Goal: Task Accomplishment & Management: Complete application form

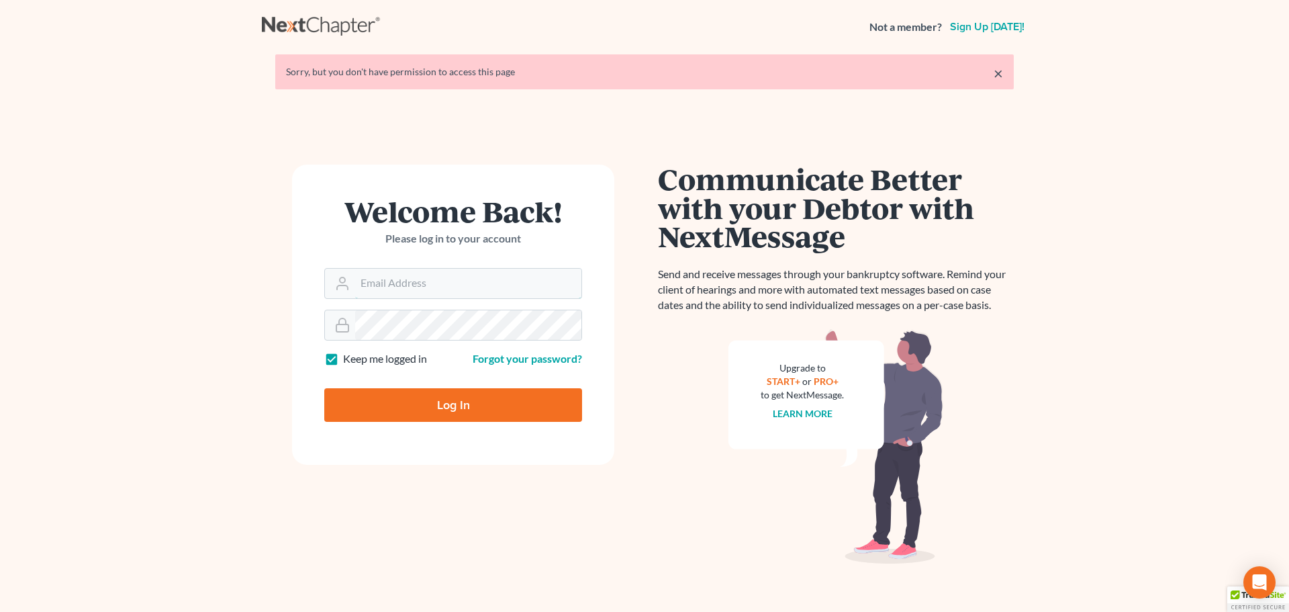
type input "sherry@mdlawoffices.com"
click at [456, 399] on input "Log In" at bounding box center [453, 405] width 258 height 34
type input "Thinking..."
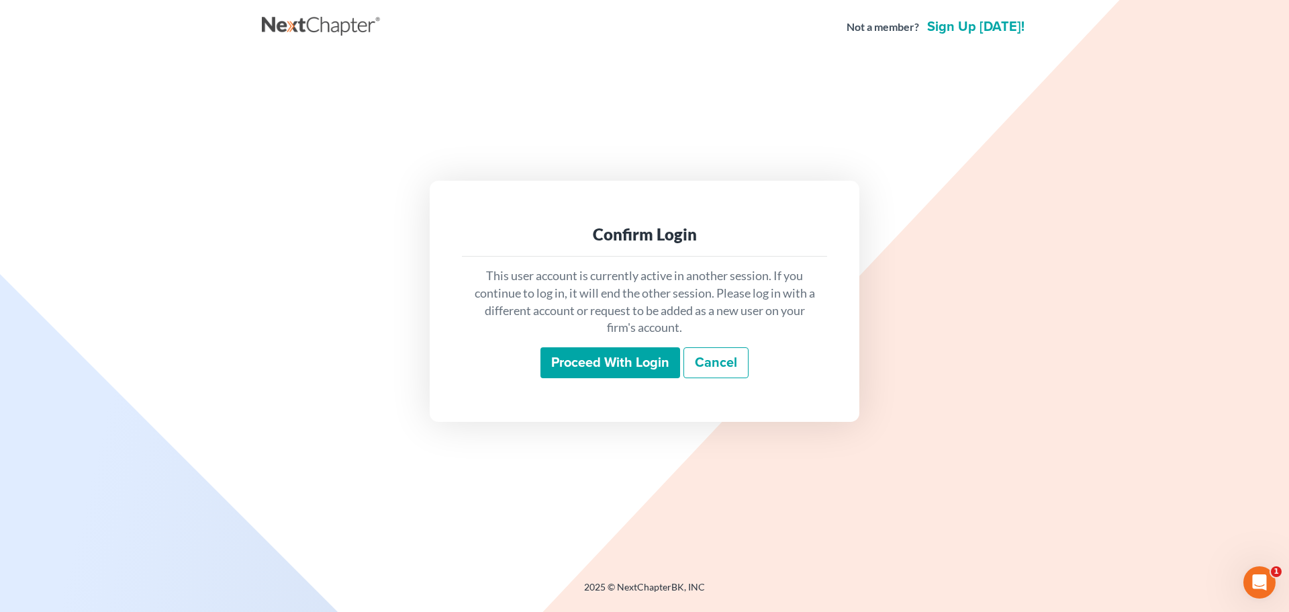
click at [593, 354] on input "Proceed with login" at bounding box center [610, 362] width 140 height 31
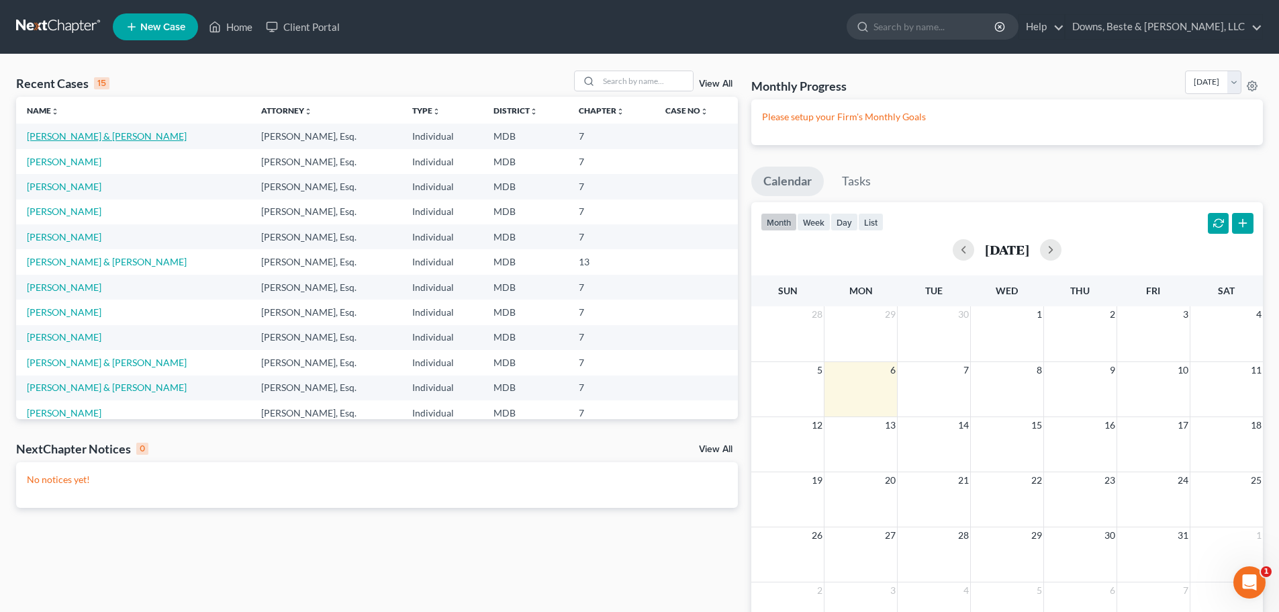
click at [96, 133] on link "Logullo, Jason & Johanna" at bounding box center [107, 135] width 160 height 11
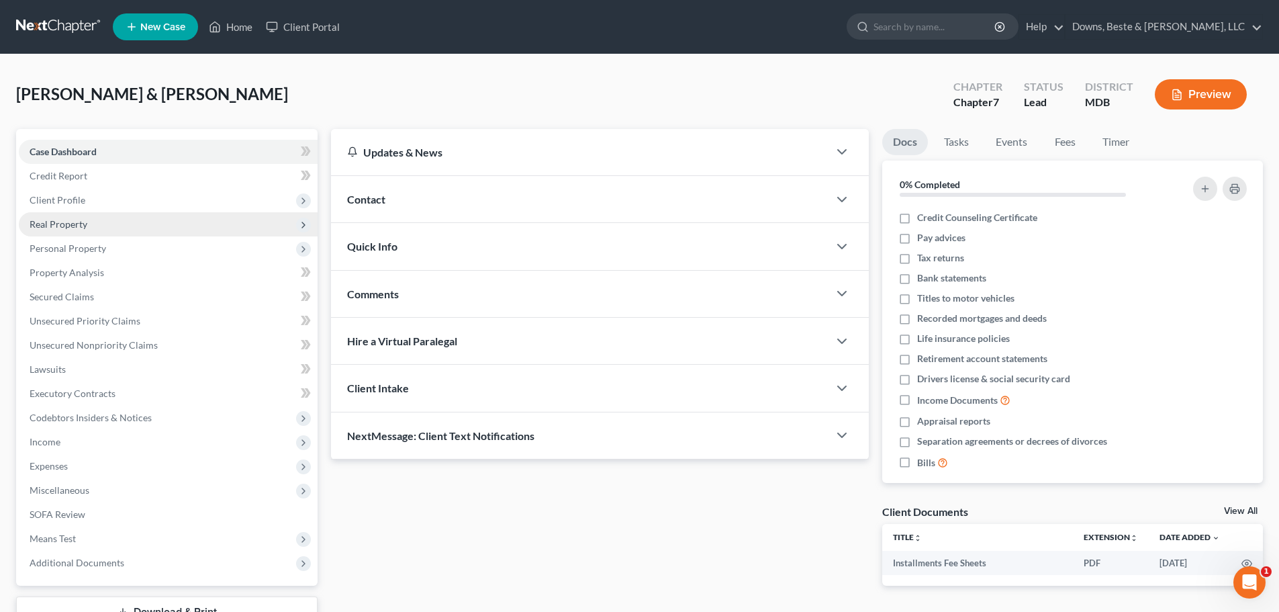
click at [69, 230] on span "Real Property" at bounding box center [168, 224] width 299 height 24
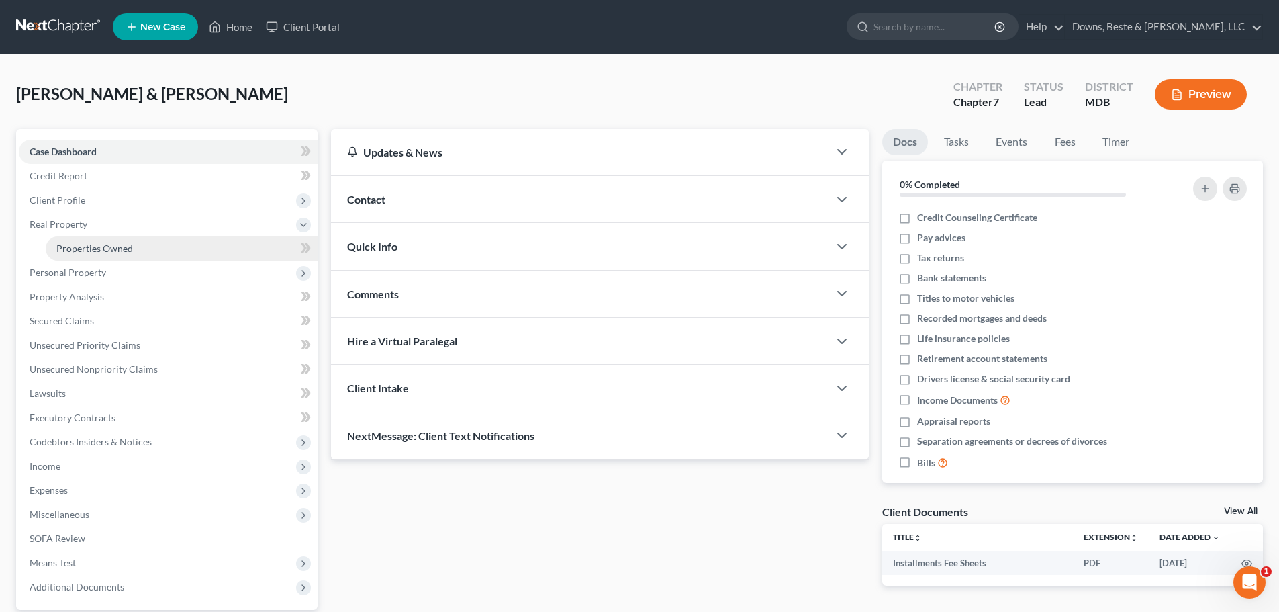
click at [81, 249] on span "Properties Owned" at bounding box center [94, 247] width 77 height 11
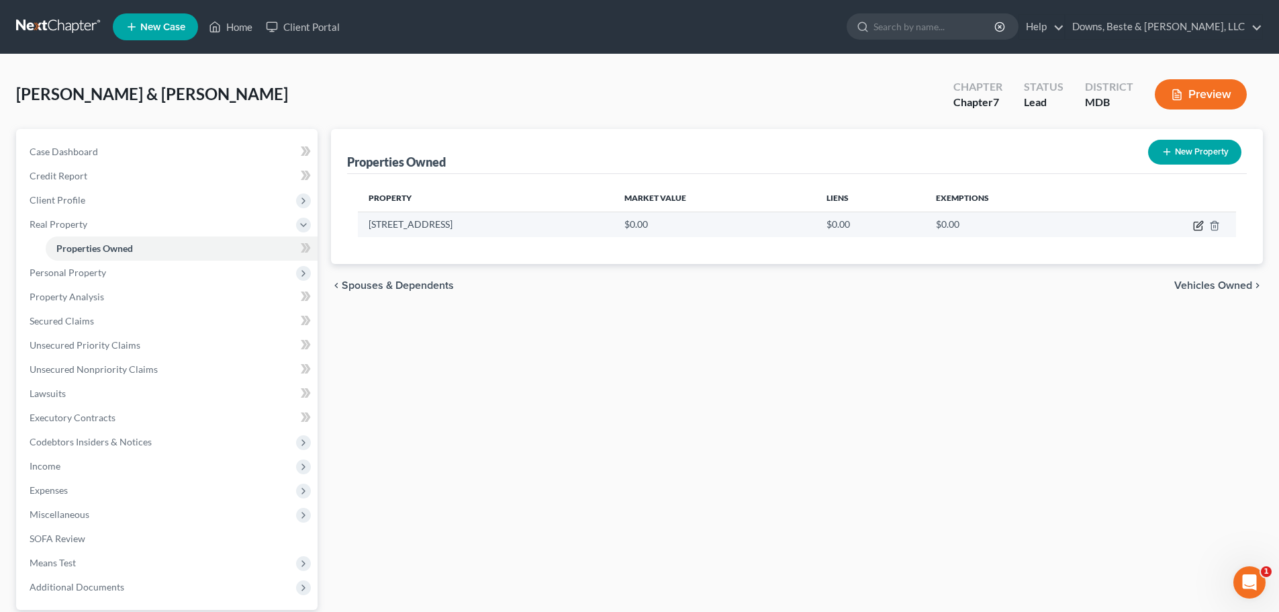
click at [1196, 225] on icon "button" at bounding box center [1198, 225] width 11 height 11
select select "21"
select select "7"
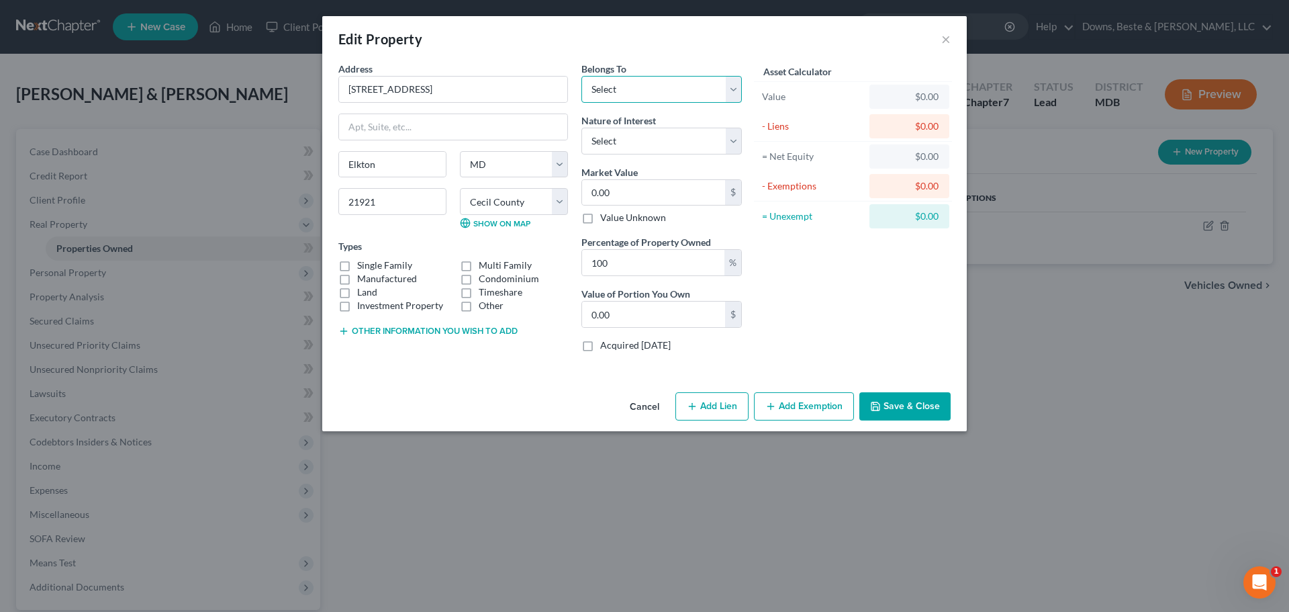
click at [613, 94] on select "Select Debtor 1 Only Debtor 2 Only Debtor 1 And Debtor 2 Only At Least One Of T…" at bounding box center [661, 89] width 160 height 27
select select "2"
click at [581, 76] on select "Select Debtor 1 Only Debtor 2 Only Debtor 1 And Debtor 2 Only At Least One Of T…" at bounding box center [661, 89] width 160 height 27
click at [735, 135] on select "Select Fee Simple Joint Tenant Life Estate Equitable Interest Future Interest T…" at bounding box center [661, 141] width 160 height 27
select select "5"
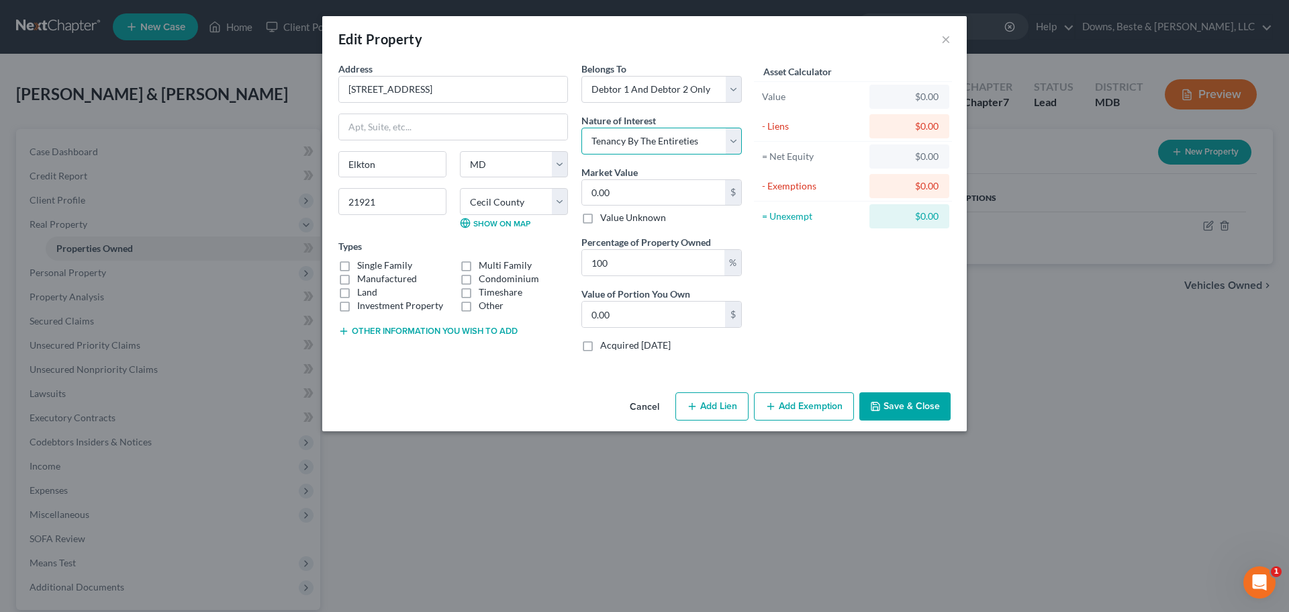
click at [581, 128] on select "Select Fee Simple Joint Tenant Life Estate Equitable Interest Future Interest T…" at bounding box center [661, 141] width 160 height 27
click at [650, 195] on input "0.00" at bounding box center [653, 193] width 143 height 26
type input "3"
type input "3.00"
type input "32"
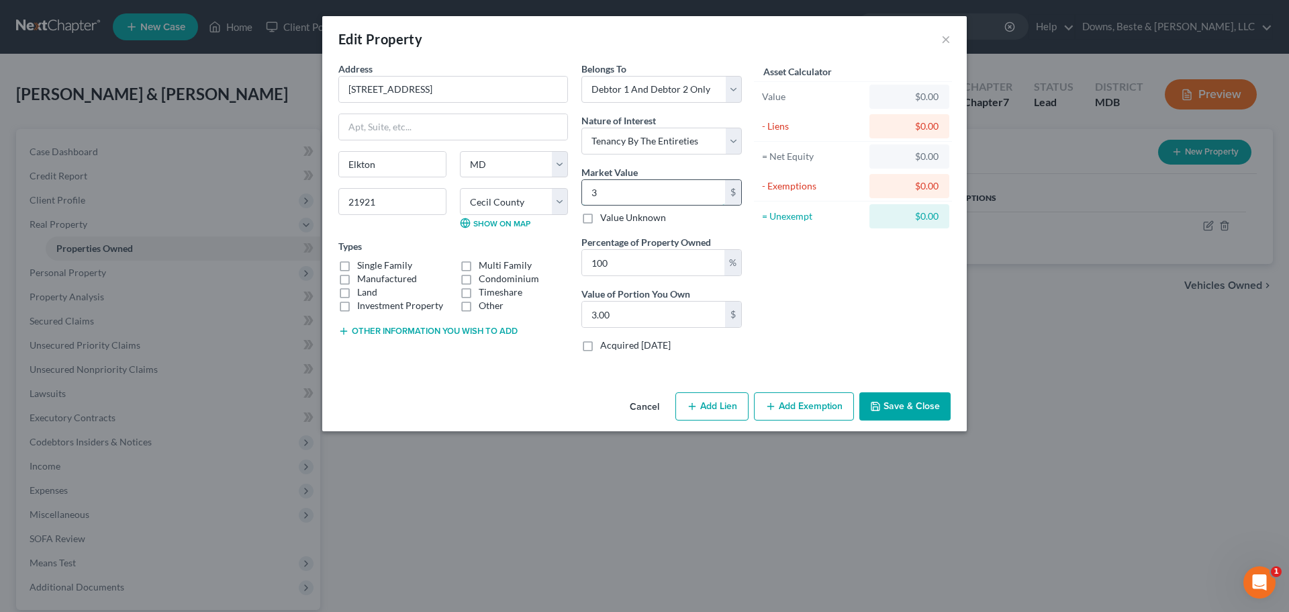
type input "32.00"
type input "326"
type input "326.00"
type input "3269"
type input "3,269.00"
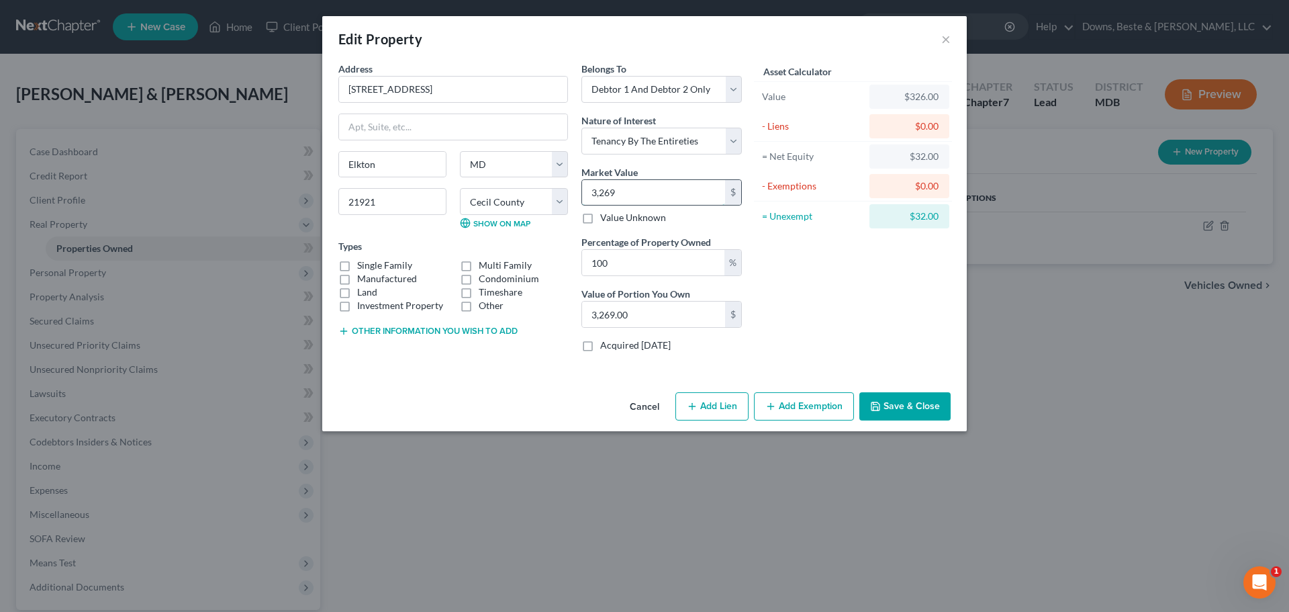
type input "3,2696"
type input "32,696.00"
type input "32,6960"
type input "326,960.00"
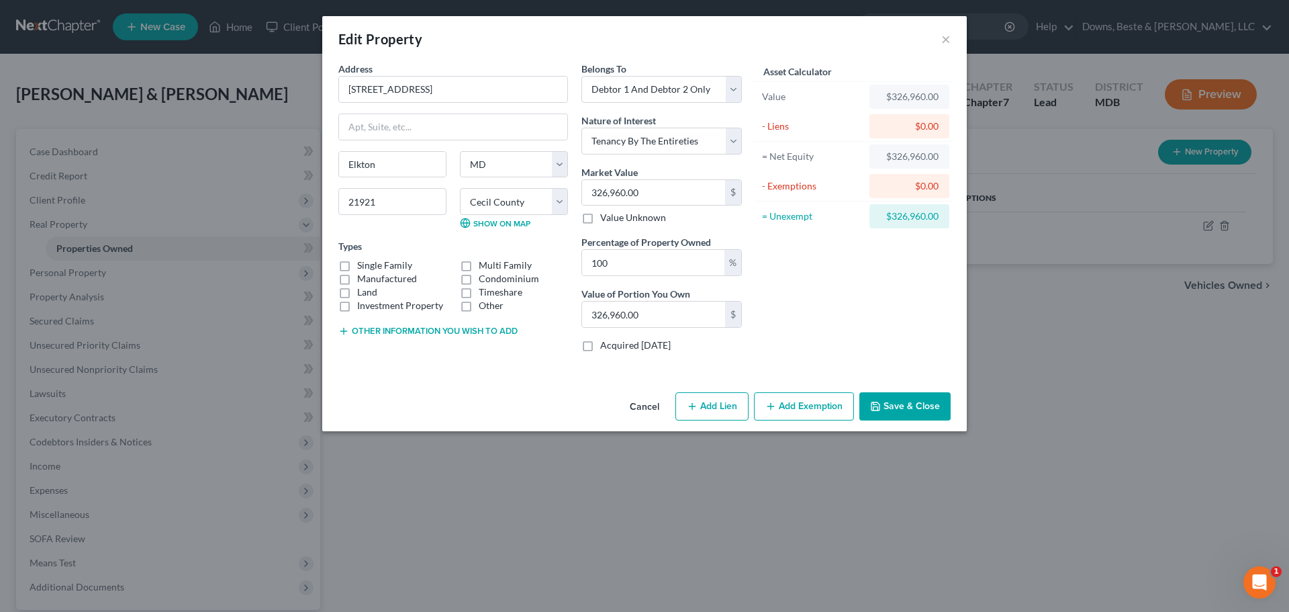
click at [357, 267] on label "Single Family" at bounding box center [384, 264] width 55 height 13
click at [363, 267] on input "Single Family" at bounding box center [367, 262] width 9 height 9
checkbox input "true"
click at [888, 408] on button "Save & Close" at bounding box center [904, 406] width 91 height 28
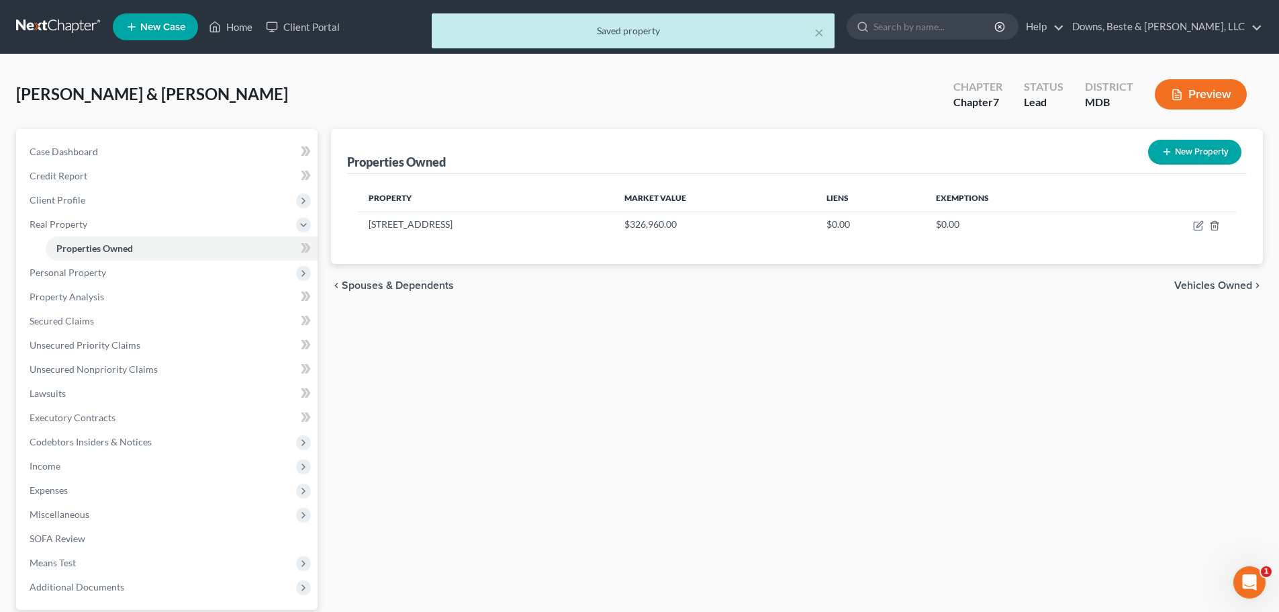
click at [1227, 287] on span "Vehicles Owned" at bounding box center [1213, 285] width 78 height 11
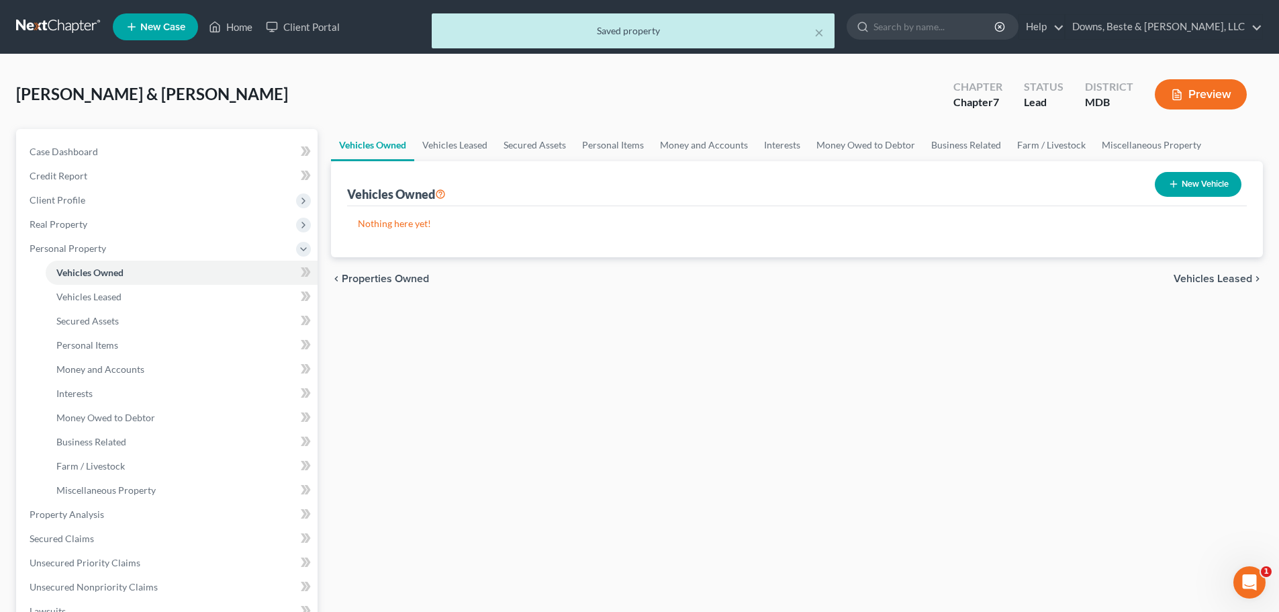
click at [1178, 179] on button "New Vehicle" at bounding box center [1198, 184] width 87 height 25
select select "0"
select select "2"
